Goal: Task Accomplishment & Management: Manage account settings

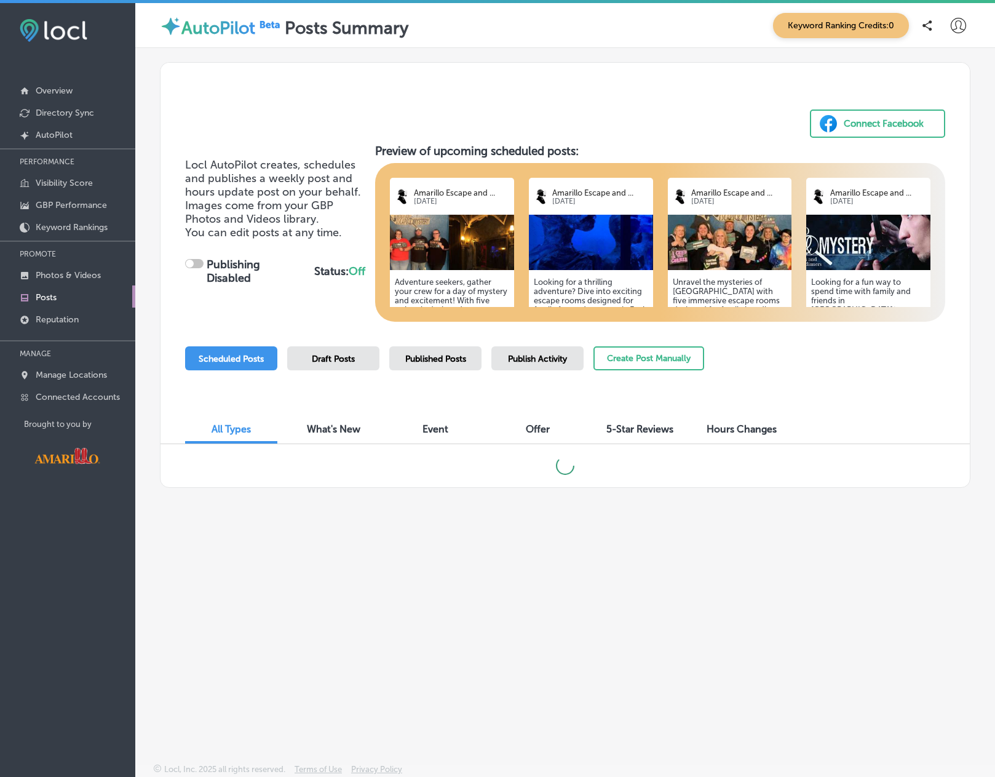
click at [199, 261] on div "Locl AutoPilot creates, schedules and publishes a weekly post and hours update …" at bounding box center [275, 233] width 180 height 150
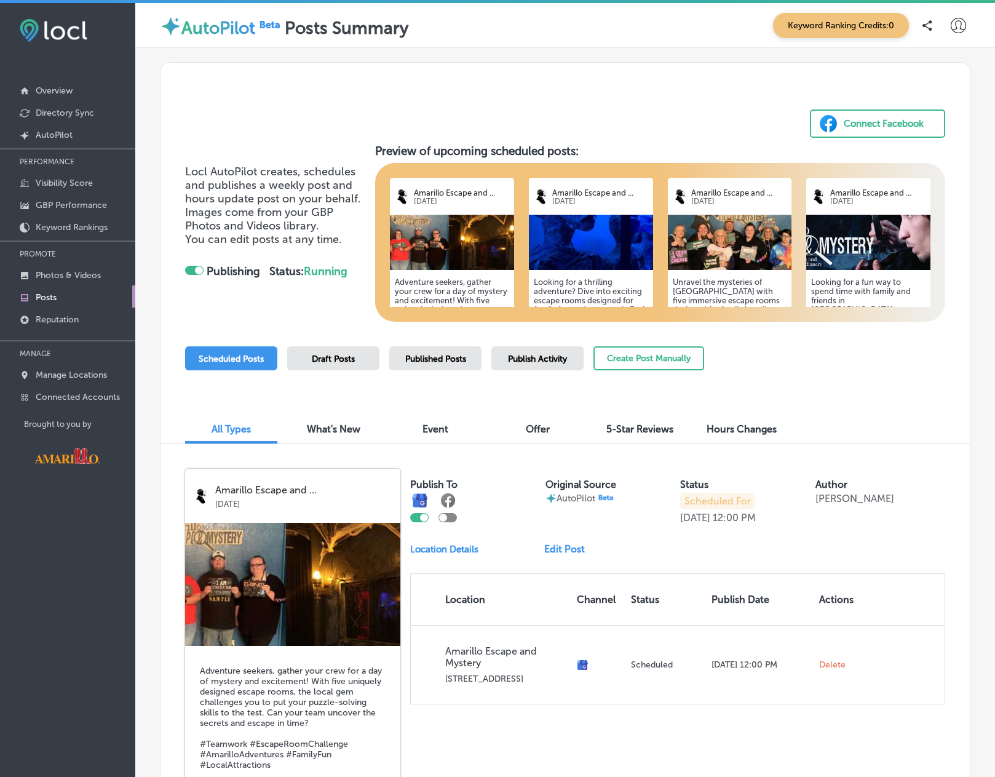
click at [189, 271] on div at bounding box center [194, 270] width 18 height 9
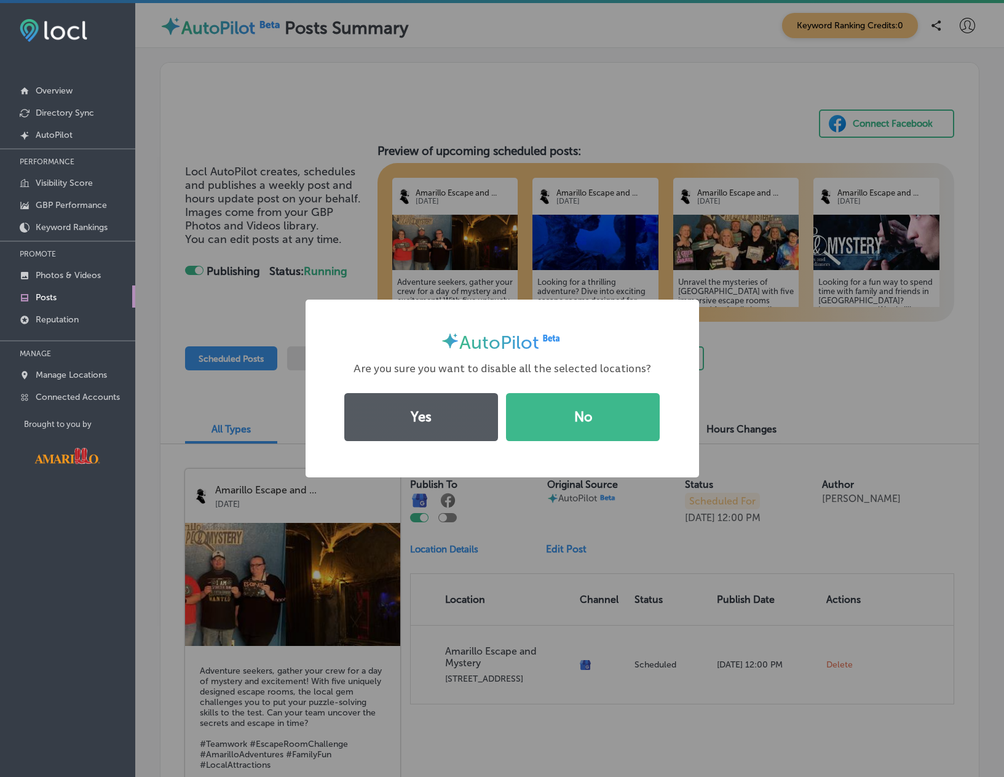
click at [475, 418] on button "Yes" at bounding box center [421, 417] width 154 height 48
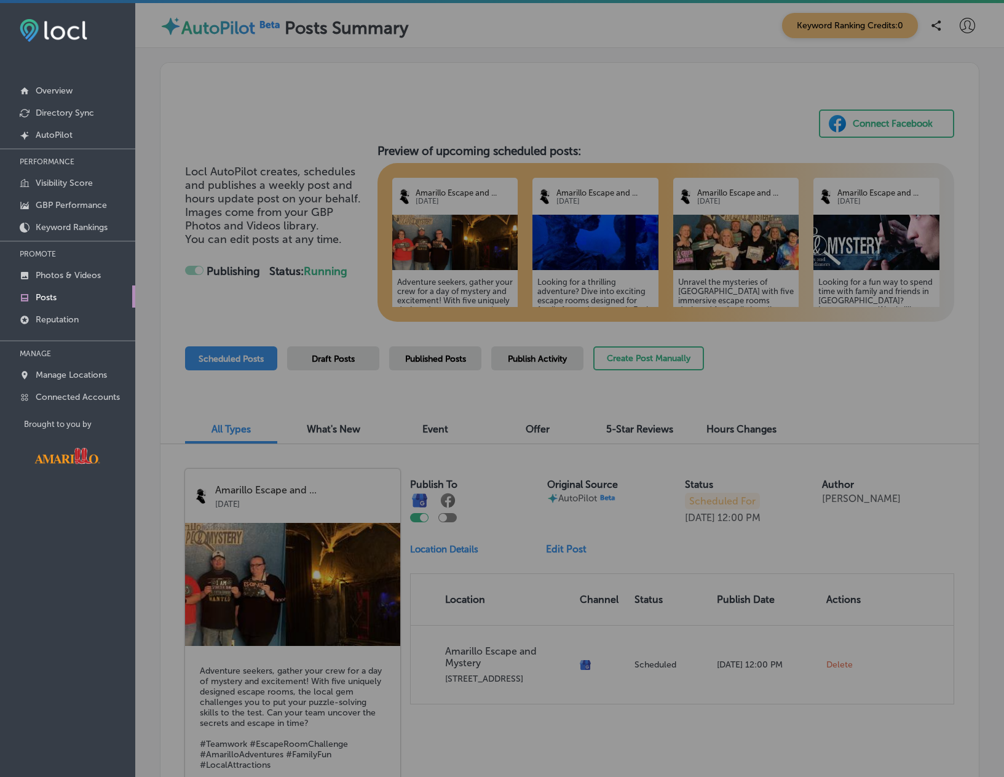
checkbox input "false"
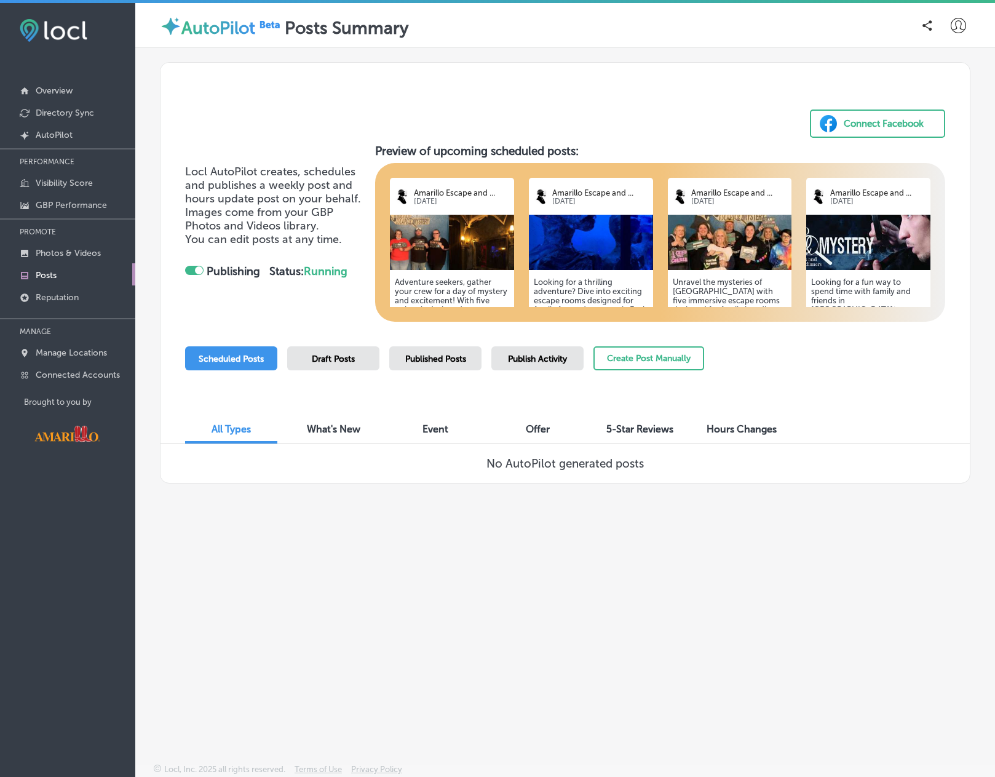
click at [190, 268] on div at bounding box center [194, 270] width 18 height 9
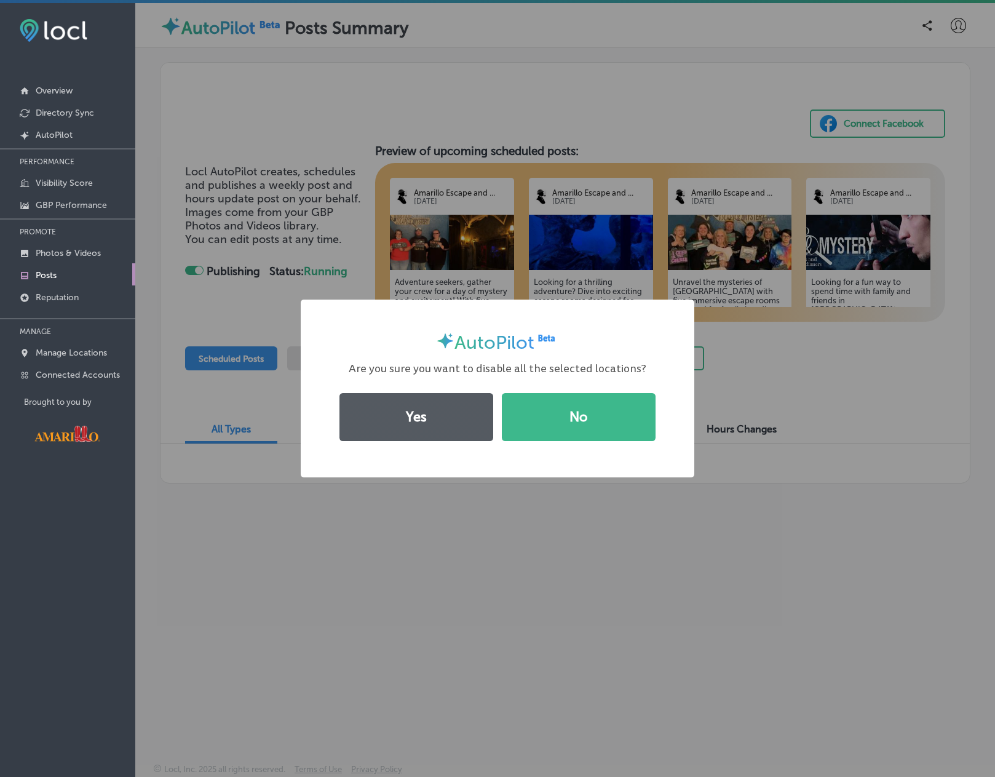
click at [423, 406] on button "Yes" at bounding box center [416, 417] width 154 height 48
